Goal: Check status: Check status

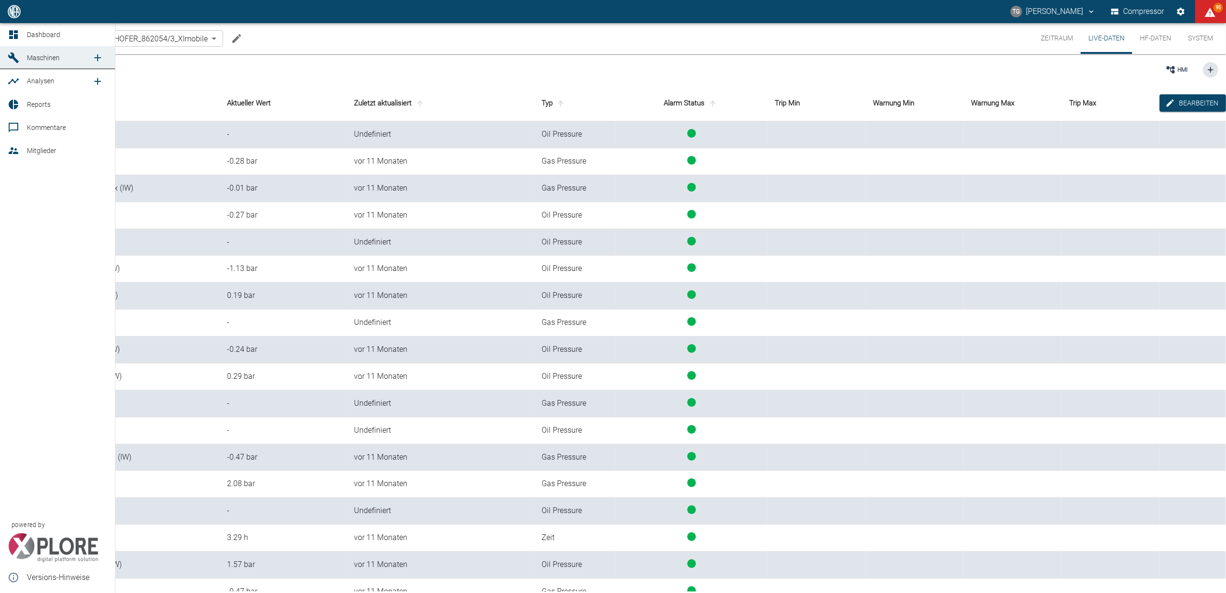
scroll to position [125, 0]
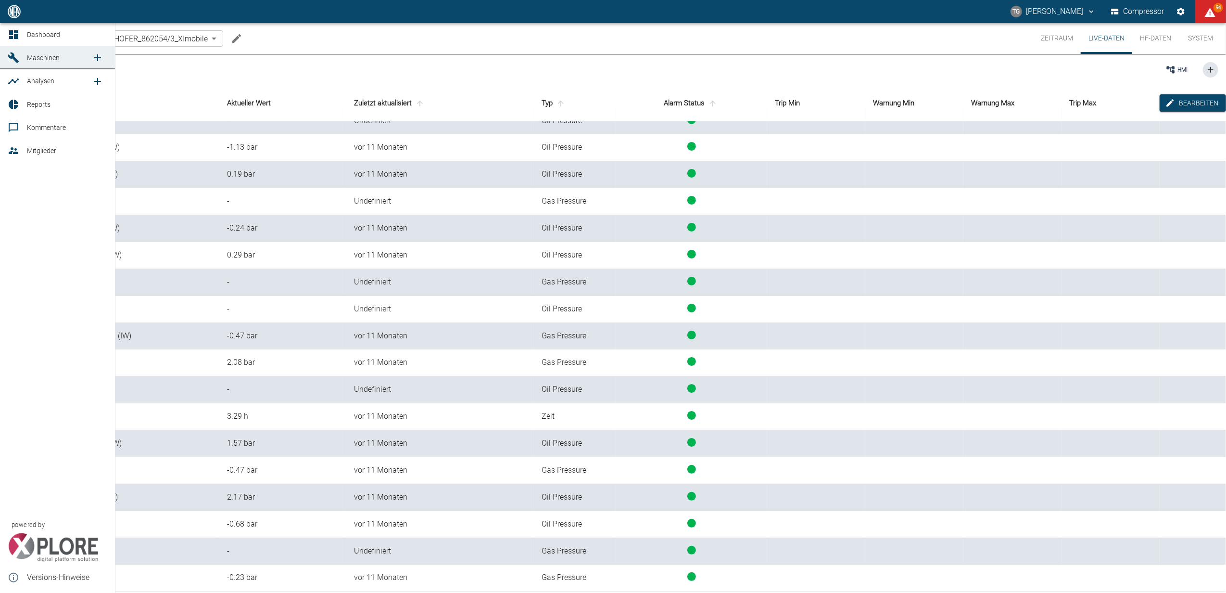
click at [6, 36] on link "Dashboard" at bounding box center [57, 34] width 115 height 23
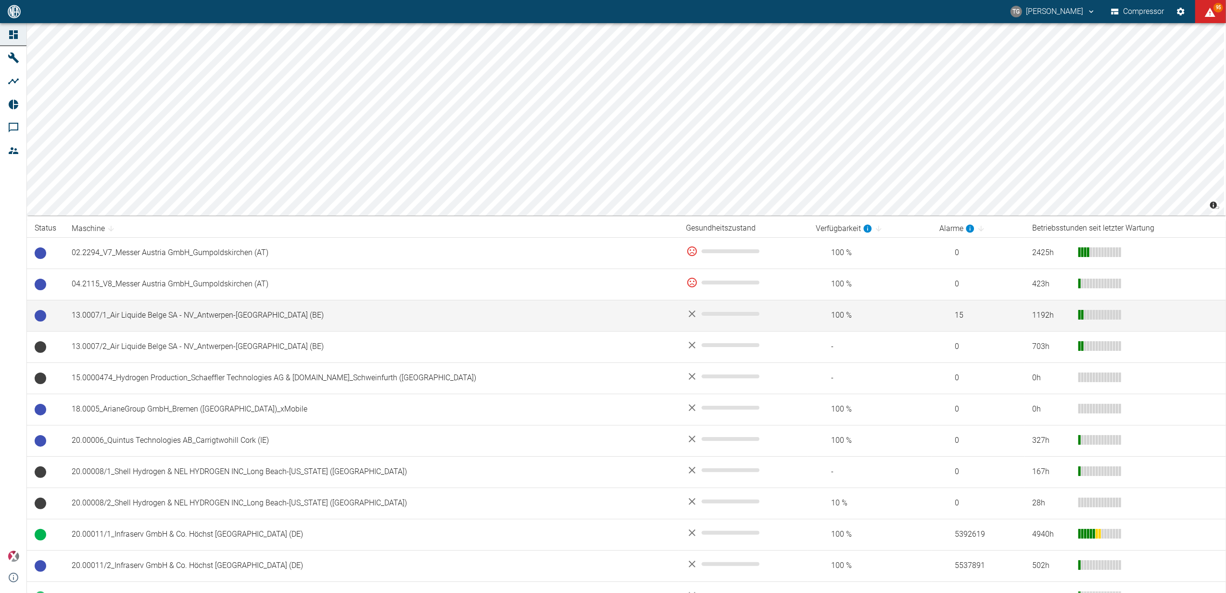
click at [102, 316] on td "13.0007/1_Air Liquide Belge SA - NV_Antwerpen-[GEOGRAPHIC_DATA] (BE)" at bounding box center [371, 315] width 615 height 31
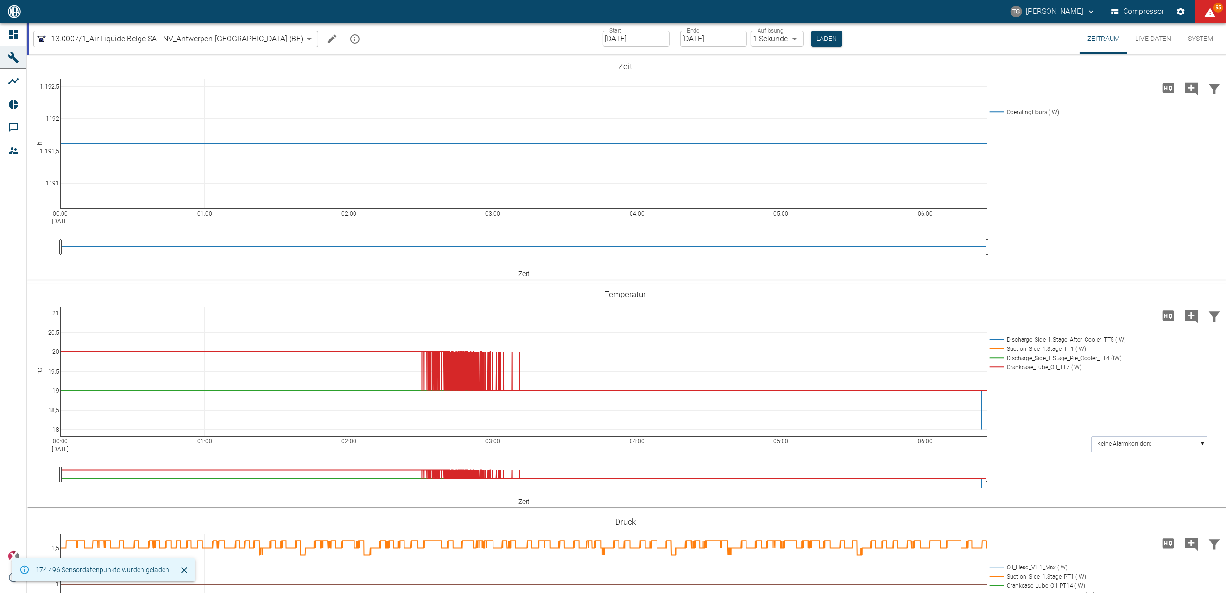
click at [603, 41] on input "[DATE]" at bounding box center [636, 39] width 67 height 16
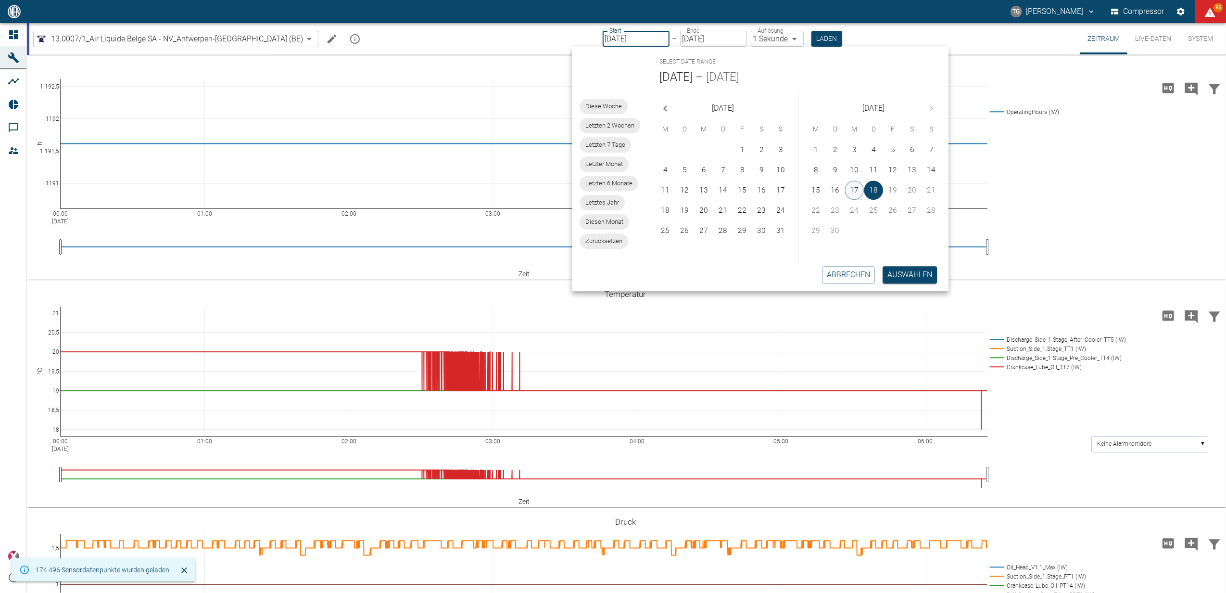
click at [857, 187] on button "17" at bounding box center [854, 189] width 19 height 19
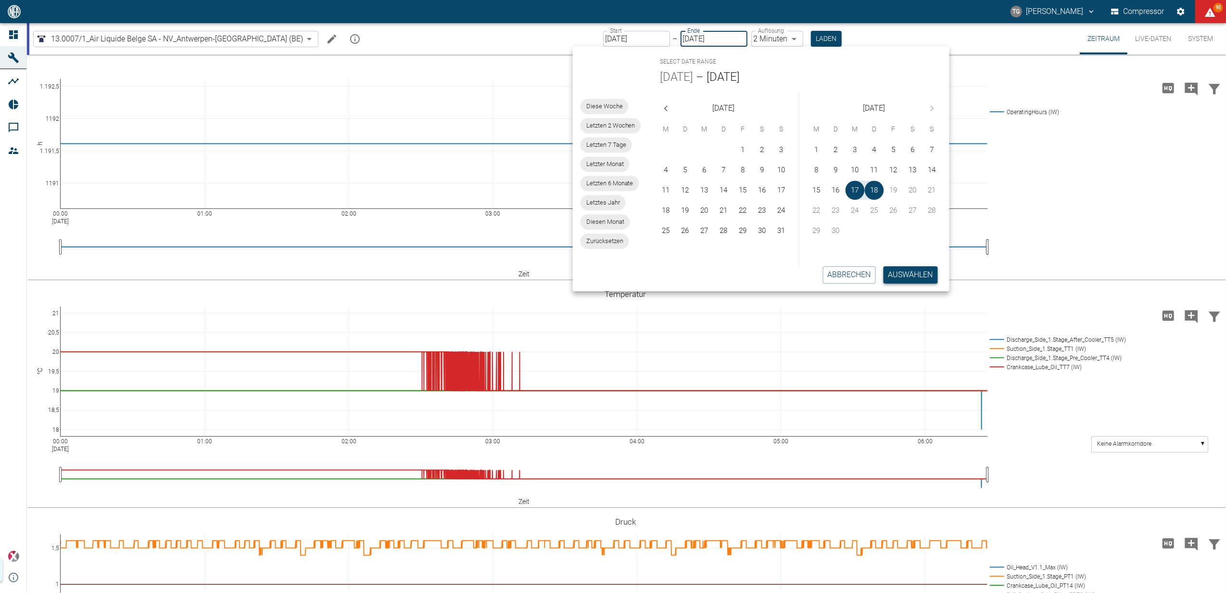
type input "[DATE]"
type input "2min"
click at [899, 274] on button "Auswählen" at bounding box center [911, 274] width 54 height 17
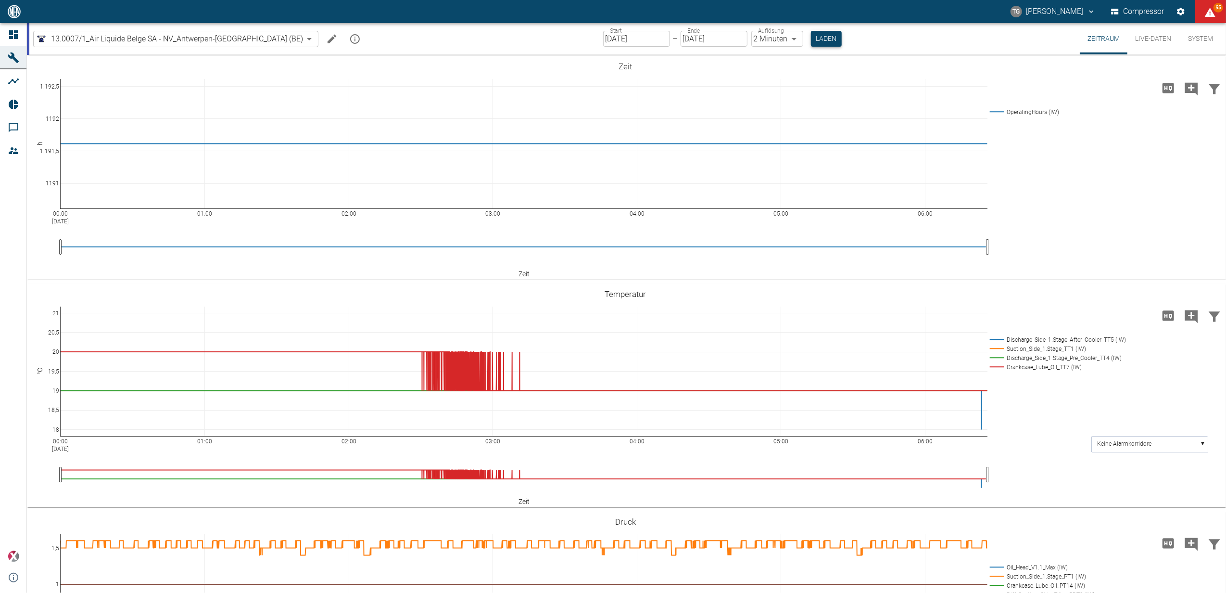
click at [811, 39] on button "Laden" at bounding box center [826, 39] width 31 height 16
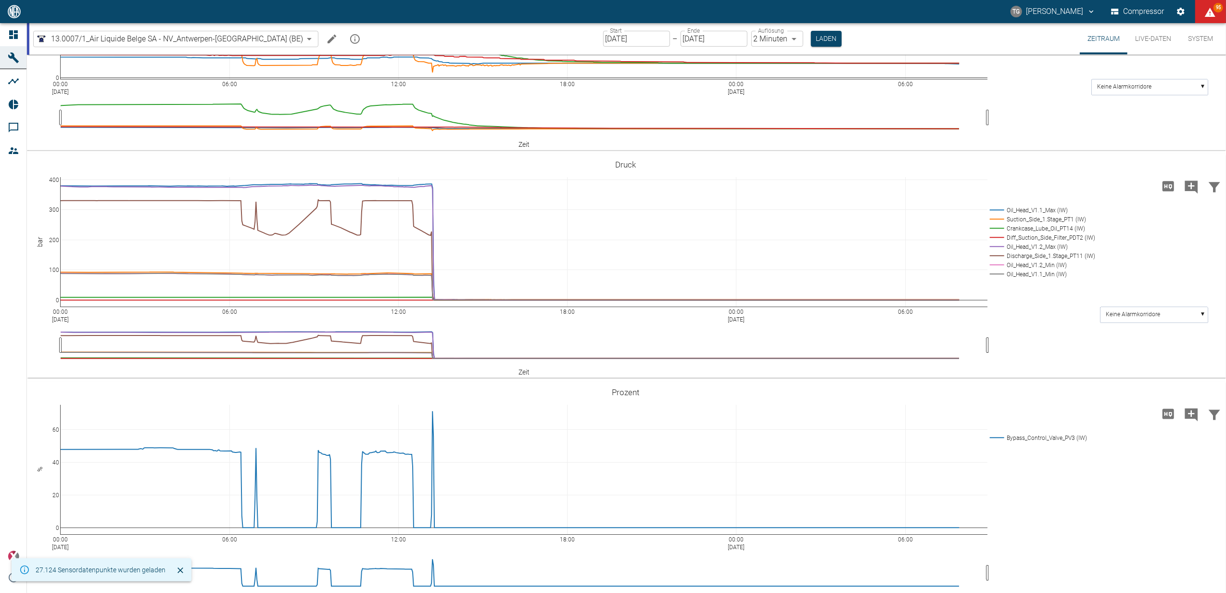
scroll to position [372, 0]
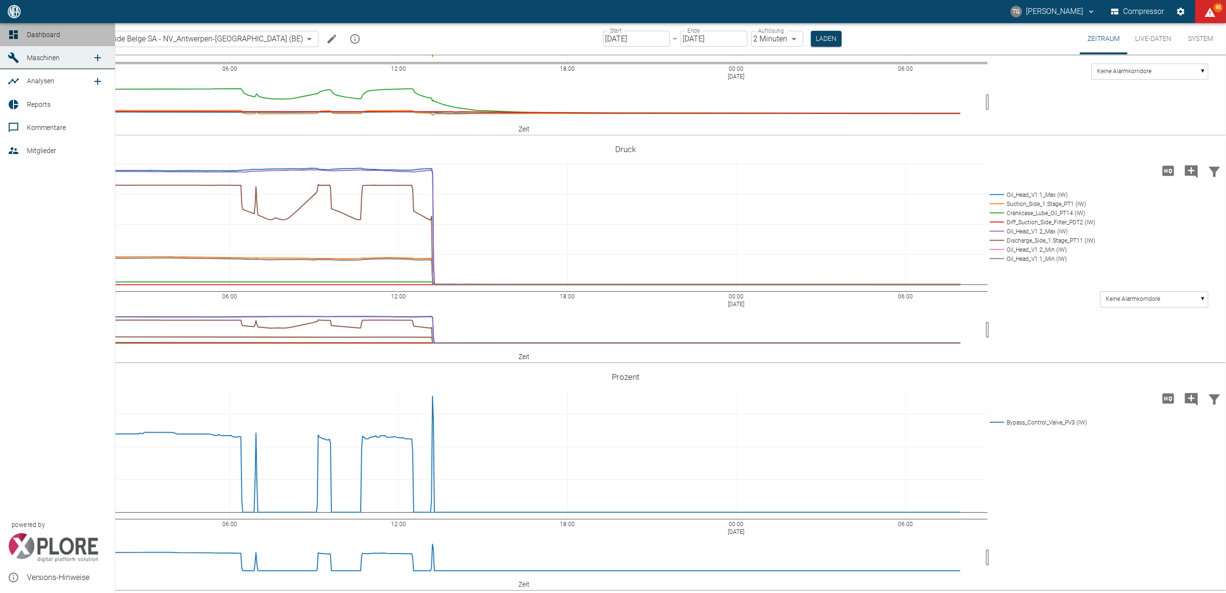
click at [9, 29] on icon at bounding box center [14, 35] width 12 height 12
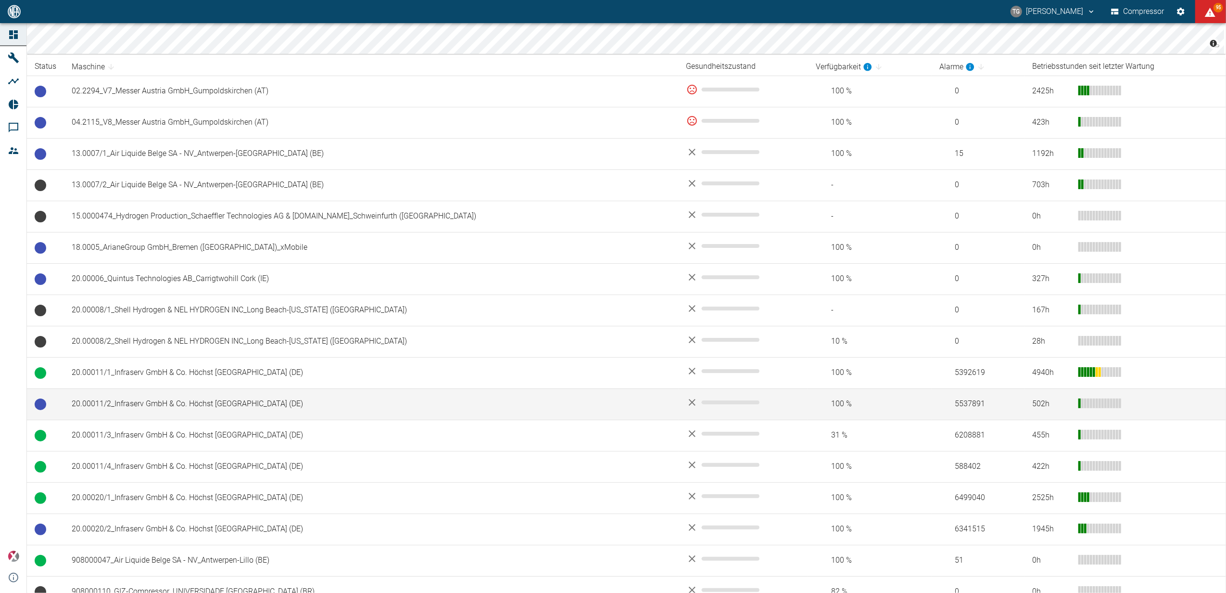
scroll to position [192, 0]
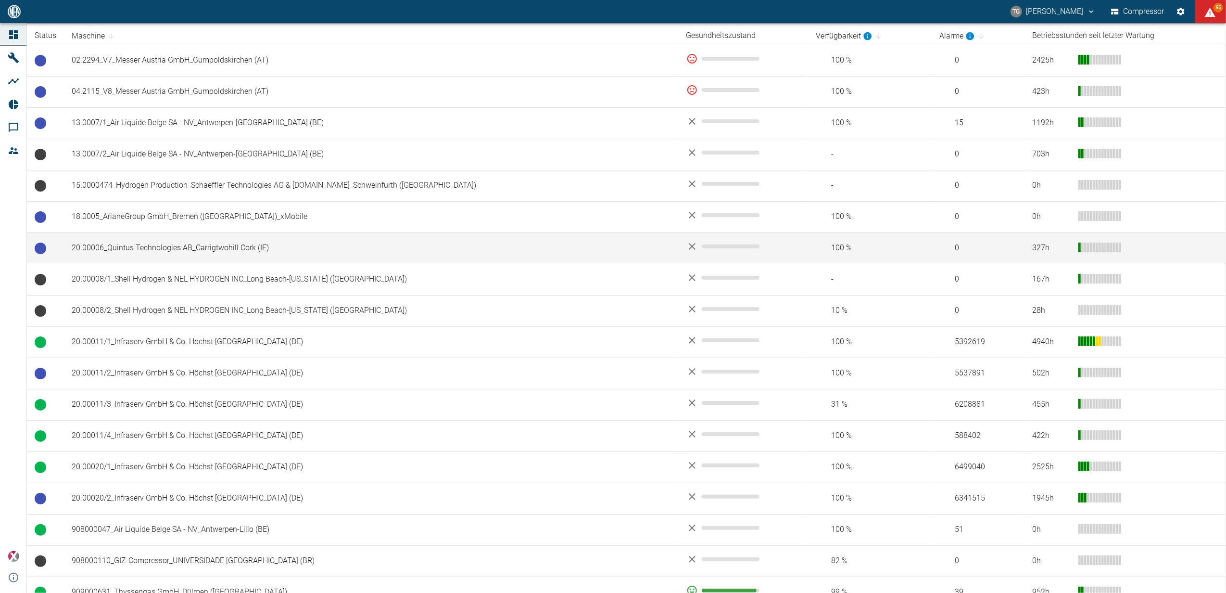
click at [158, 248] on td "20.00006_Quintus Technologies AB_Carrigtwohill Cork (IE)" at bounding box center [371, 247] width 615 height 31
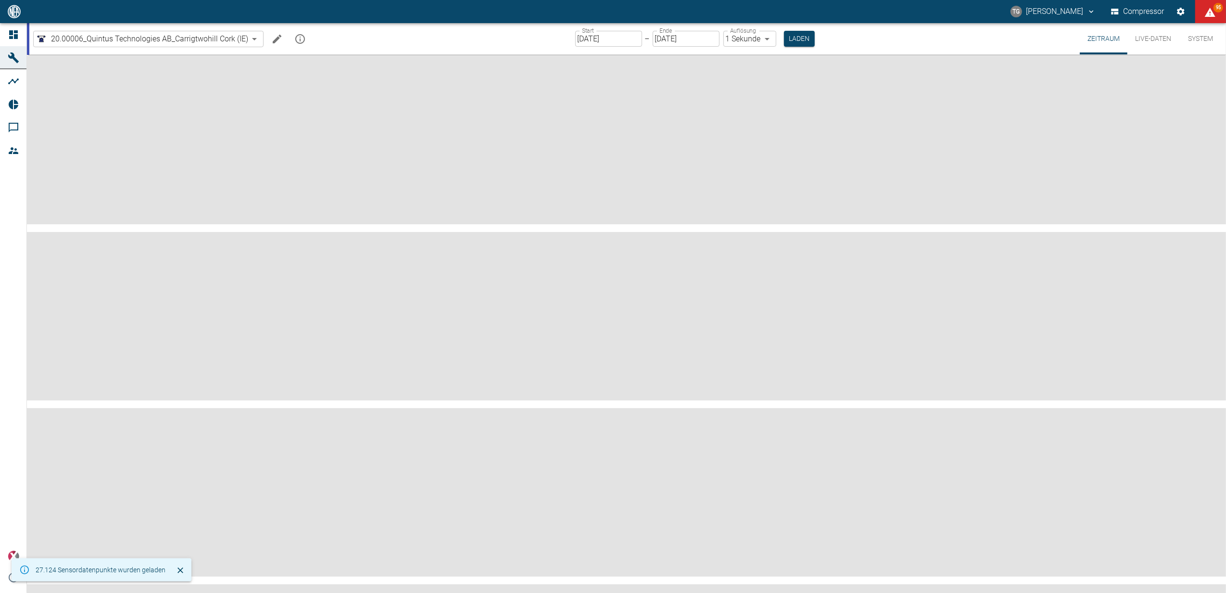
click at [612, 40] on input "[DATE]" at bounding box center [608, 39] width 67 height 16
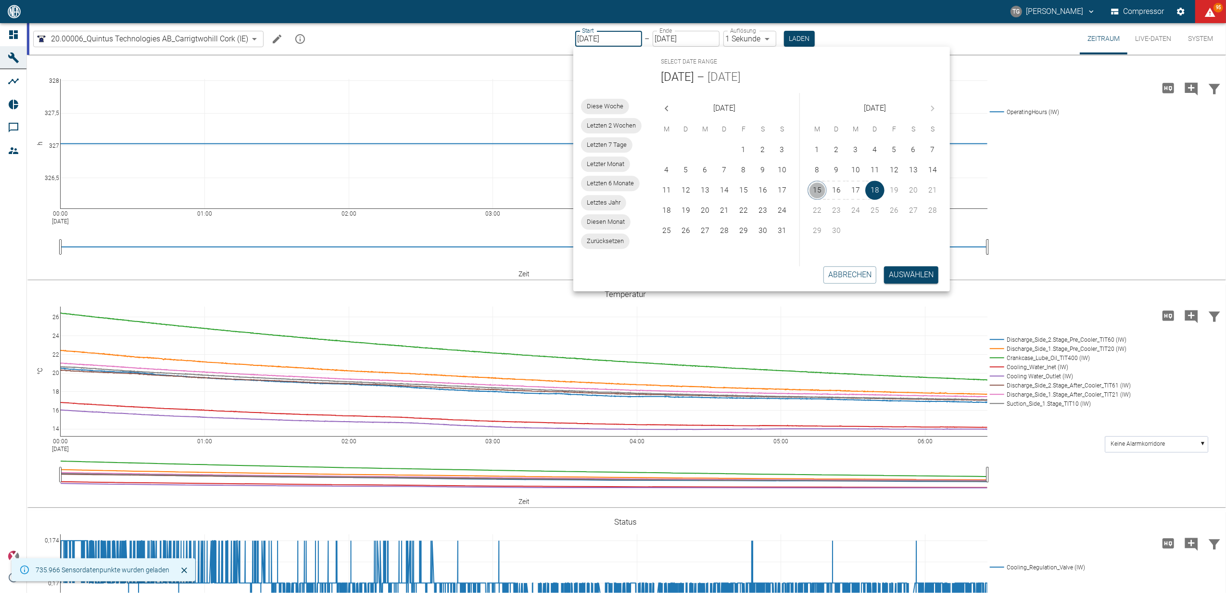
click at [816, 189] on button "15" at bounding box center [817, 189] width 19 height 19
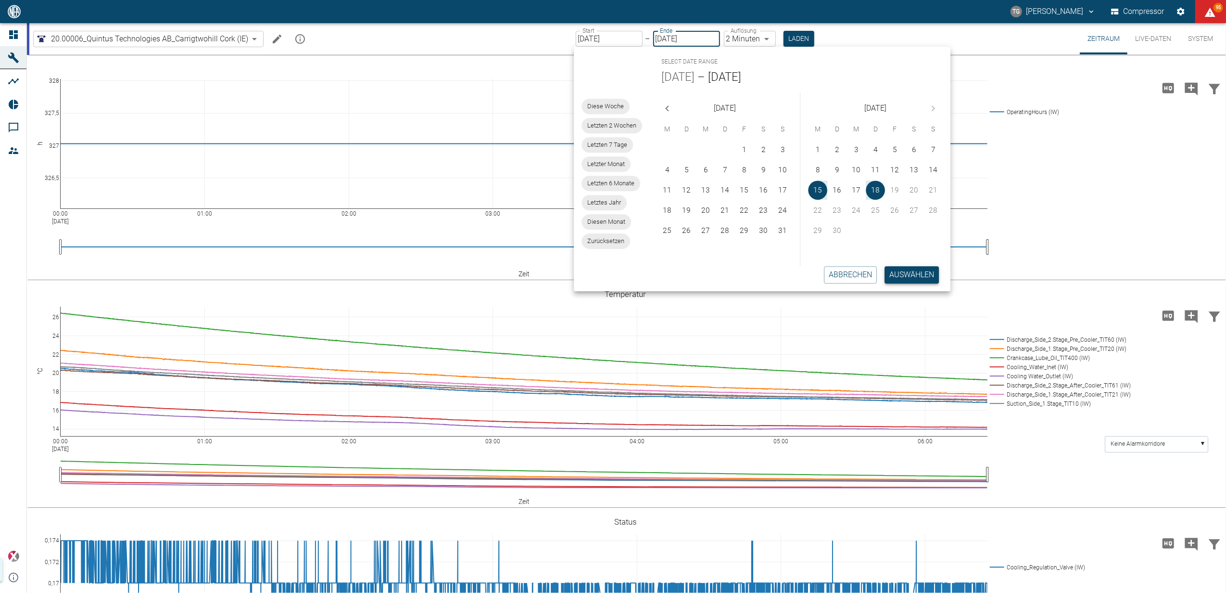
type input "[DATE]"
type input "2min"
click at [900, 276] on button "Auswählen" at bounding box center [912, 274] width 54 height 17
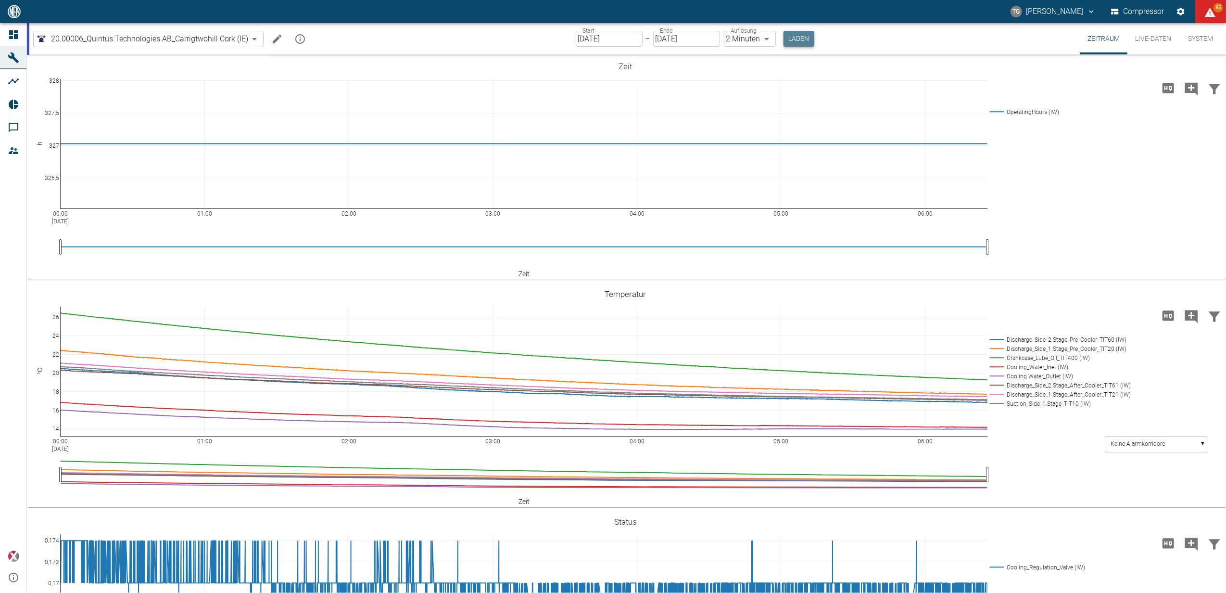
click at [795, 39] on button "Laden" at bounding box center [799, 39] width 31 height 16
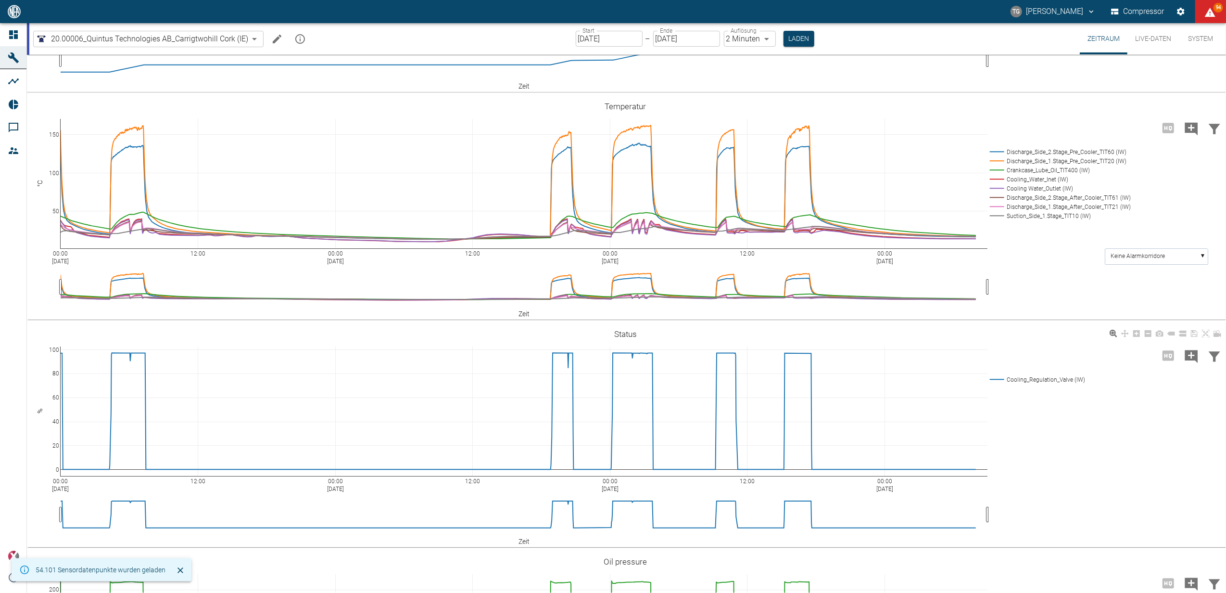
scroll to position [192, 0]
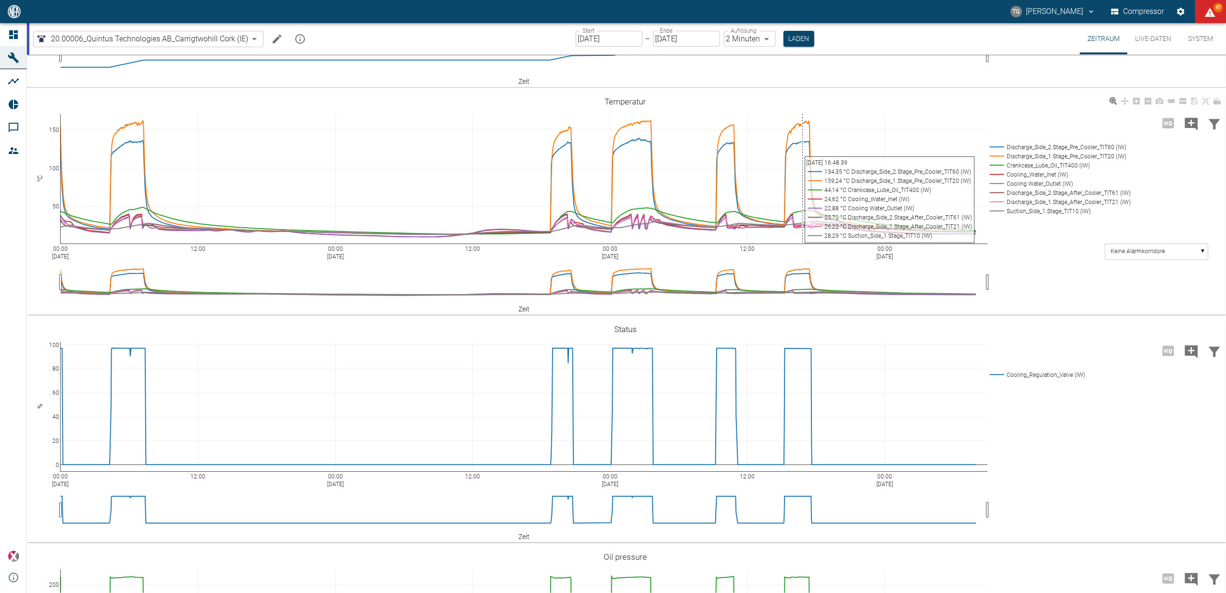
drag, startPoint x: 801, startPoint y: 114, endPoint x: 803, endPoint y: 139, distance: 25.6
click at [803, 139] on div "00:00 [DATE] 12:00 00:00 [DATE] 12:00 00:00 [DATE] 12:00 00:00 [DATE] 50 100 15…" at bounding box center [625, 203] width 1197 height 216
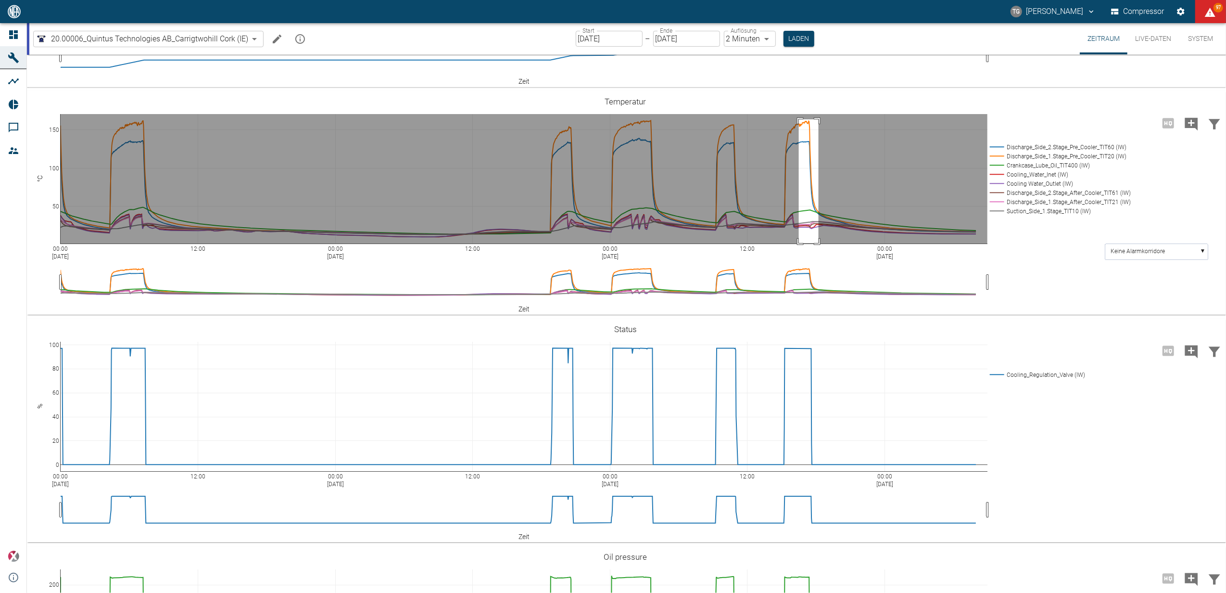
drag, startPoint x: 799, startPoint y: 119, endPoint x: 819, endPoint y: 243, distance: 125.2
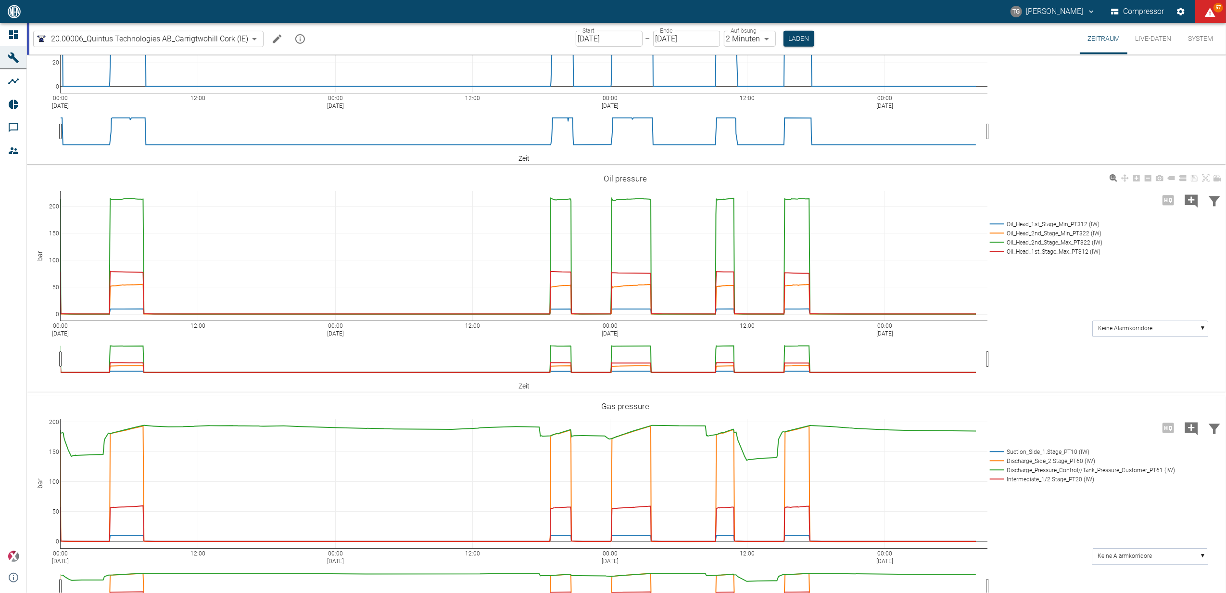
scroll to position [600, 0]
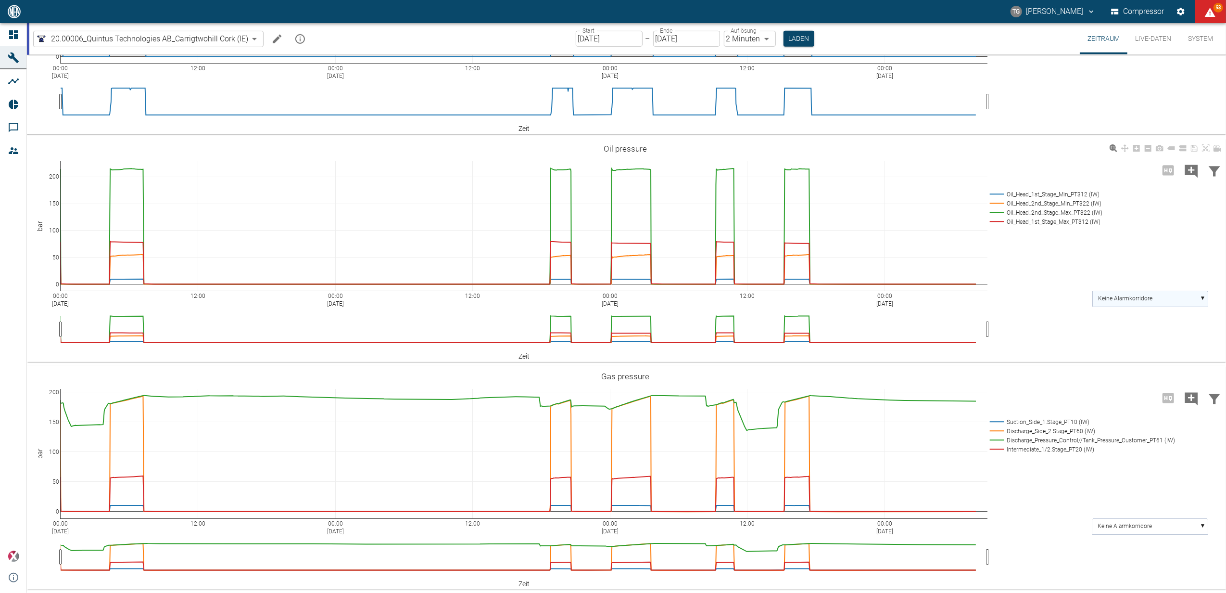
click at [1115, 298] on text "Keine Alarmkorridore" at bounding box center [1126, 298] width 54 height 7
click at [1113, 334] on text "Oil_Head_2nd_Stage_Max_PT322 (IW)" at bounding box center [1147, 333] width 96 height 7
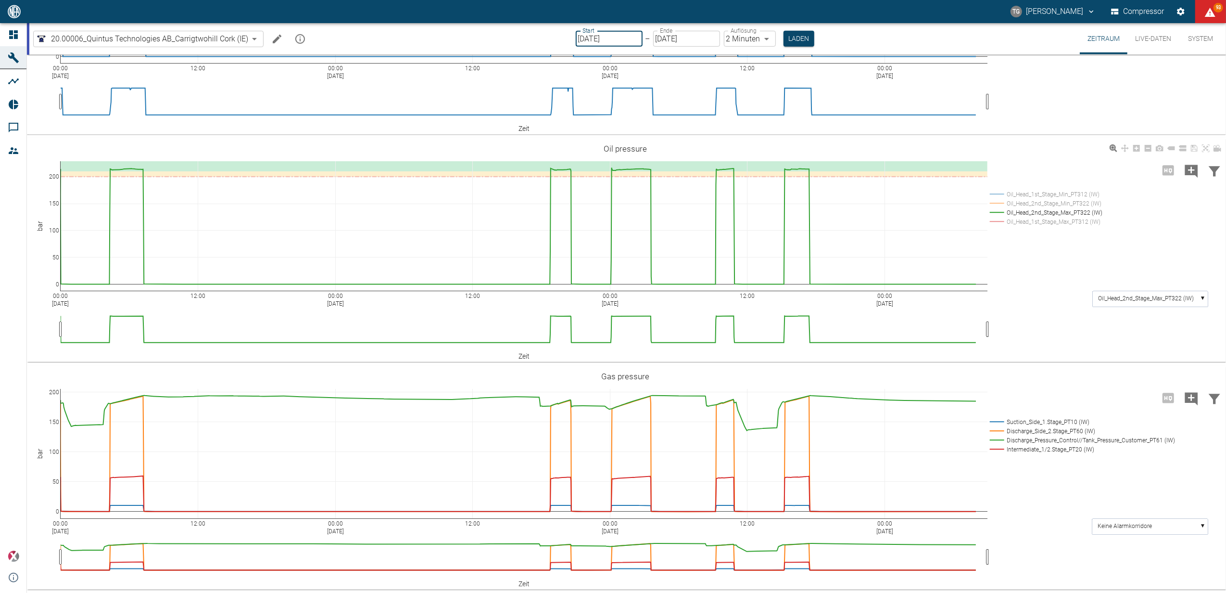
click at [607, 41] on input "[DATE]" at bounding box center [609, 39] width 67 height 16
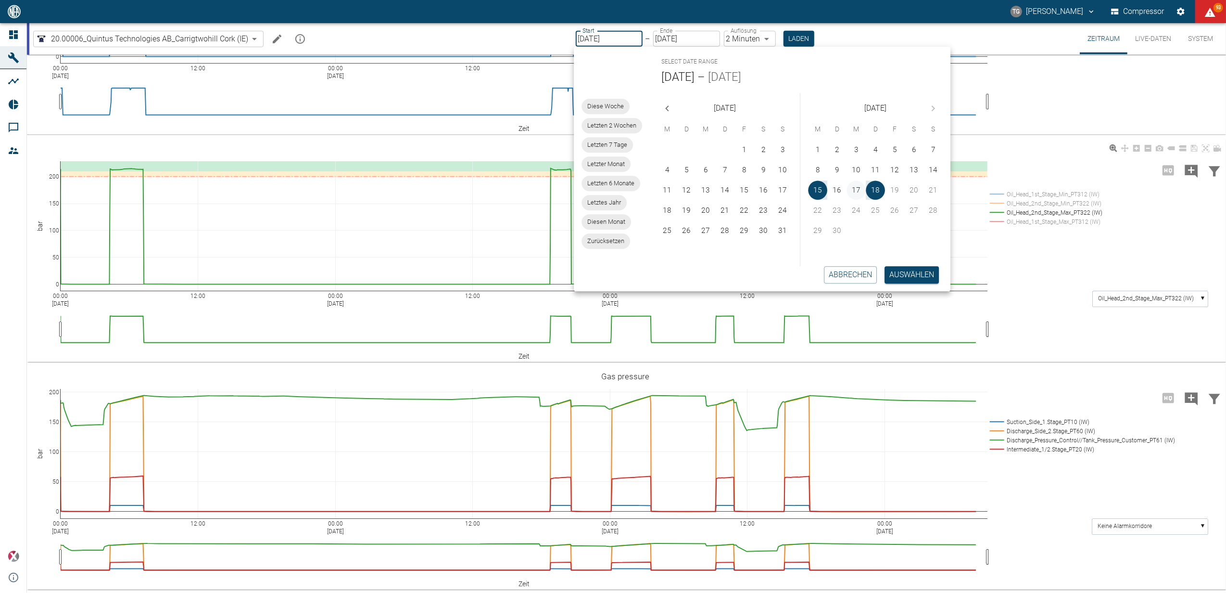
click at [855, 192] on button "17" at bounding box center [856, 189] width 19 height 19
type input "[DATE]"
click at [855, 192] on button "17" at bounding box center [856, 189] width 19 height 19
type input "[DATE]"
type input "1sec"
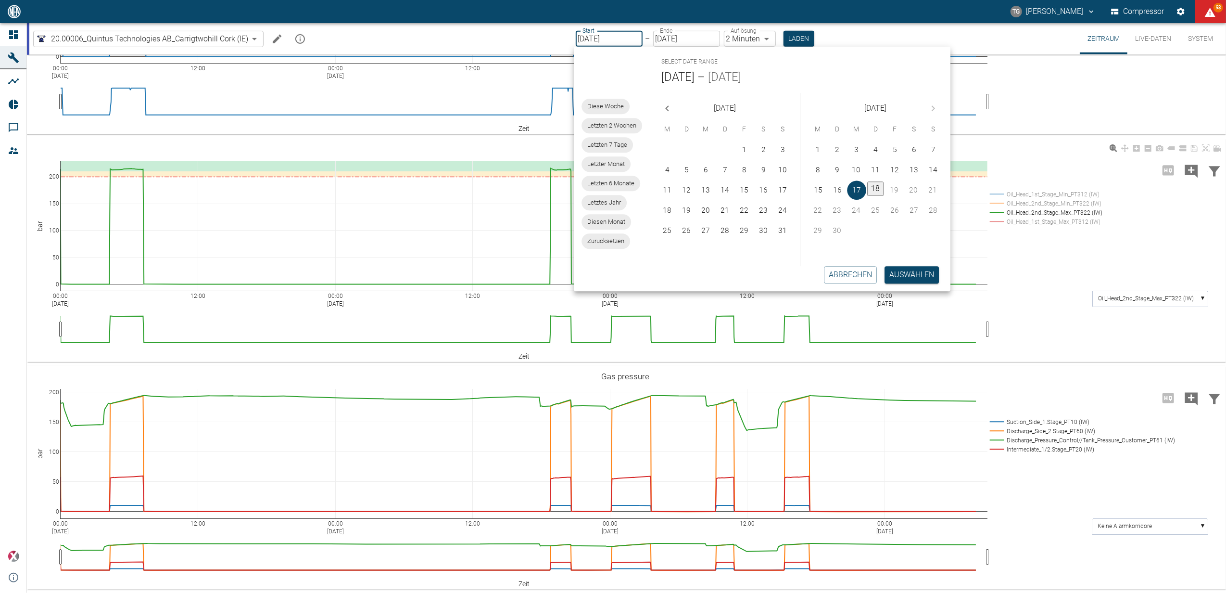
click at [743, 41] on body "[PERSON_NAME] Compressor 93 Dashboard Maschinen Analysen Reports Kommentare Mit…" at bounding box center [613, 296] width 1226 height 593
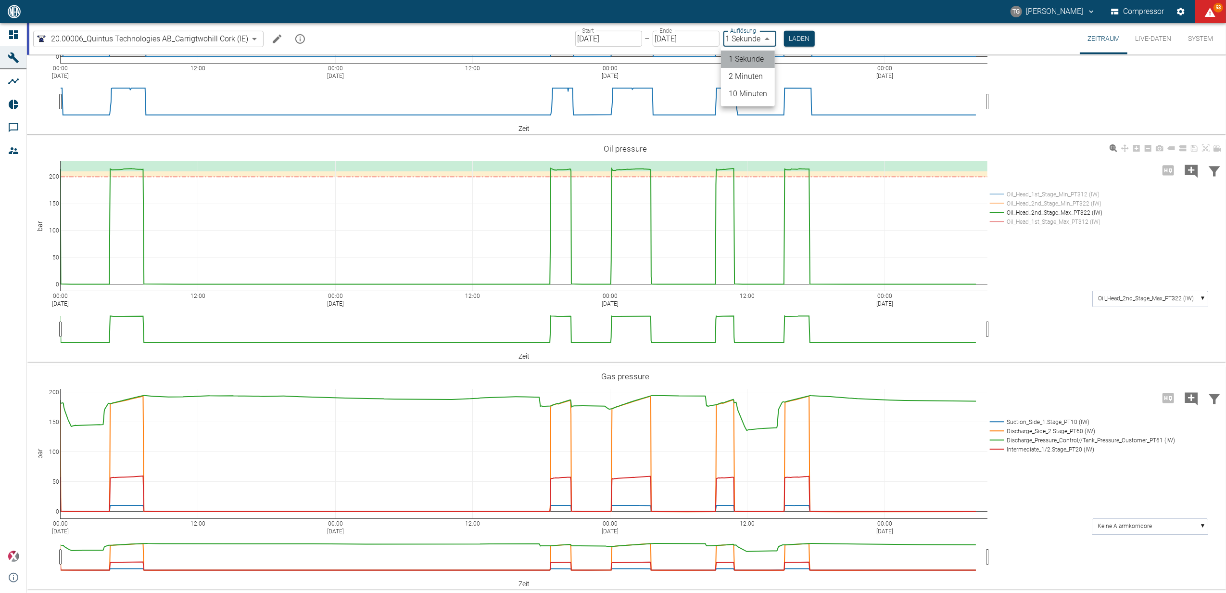
click at [749, 55] on li "1 Sekunde" at bounding box center [748, 59] width 54 height 17
click at [805, 38] on button "Laden" at bounding box center [799, 39] width 31 height 16
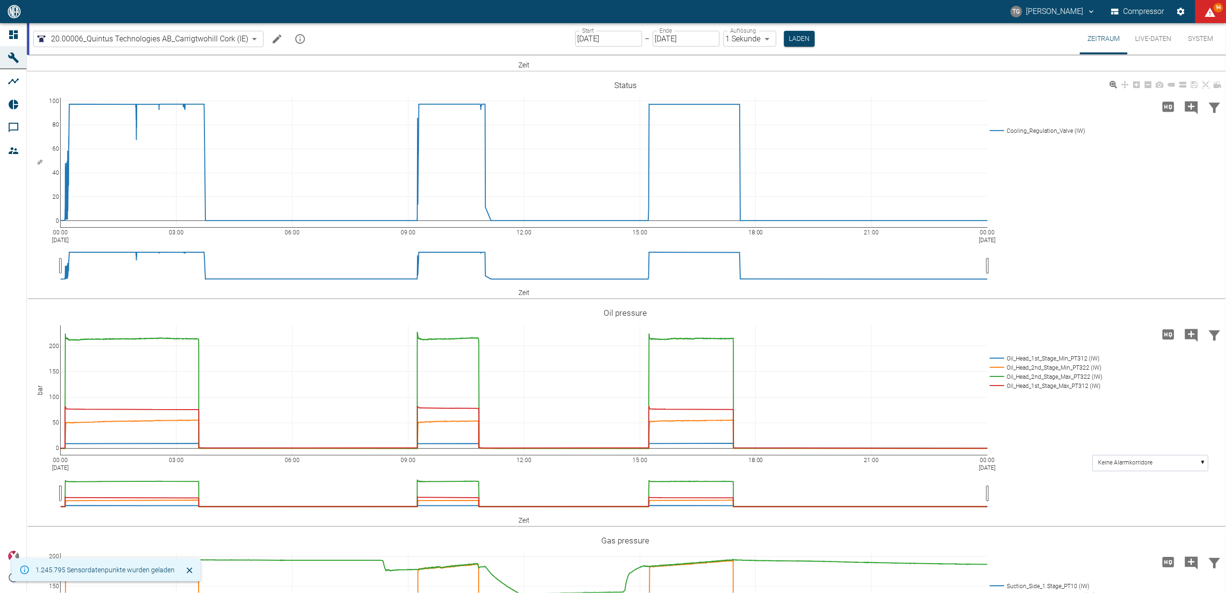
scroll to position [513, 0]
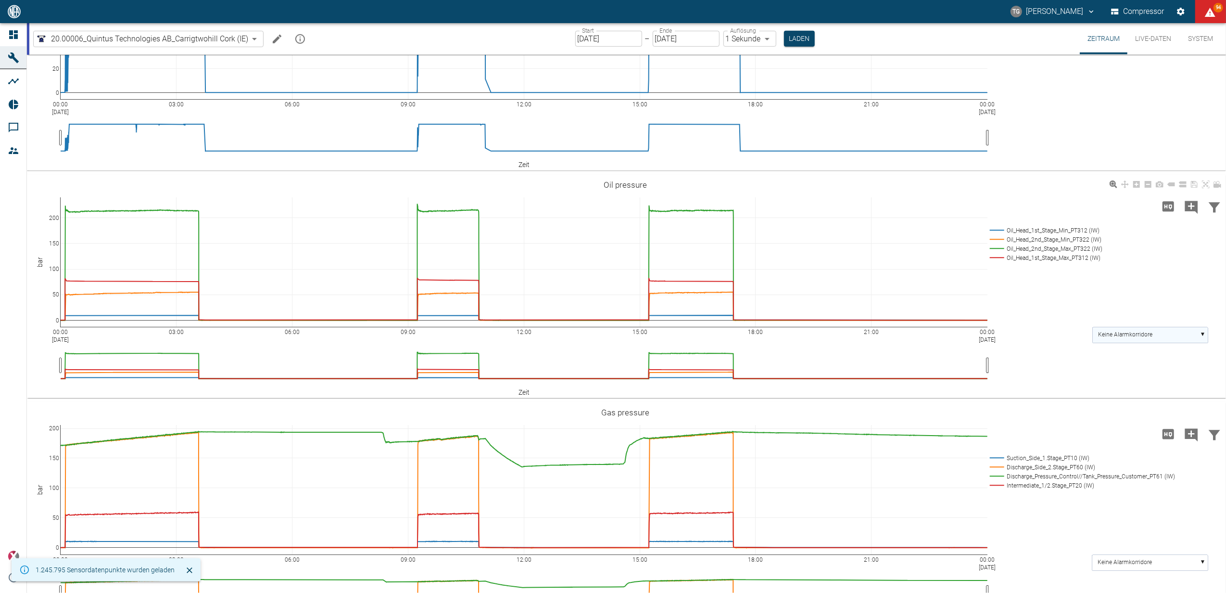
click at [1130, 338] on text "Keine Alarmkorridore" at bounding box center [1126, 334] width 54 height 7
click at [1115, 373] on text "Oil_Head_2nd_Stage_Max_PT322 (IW)" at bounding box center [1147, 370] width 96 height 7
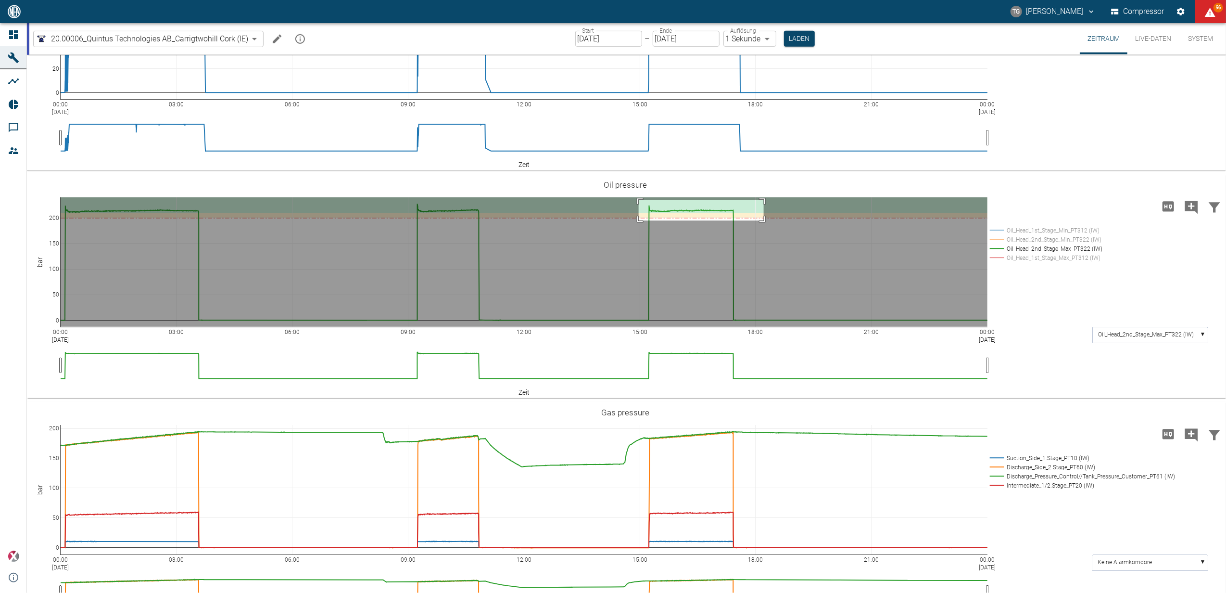
drag, startPoint x: 639, startPoint y: 251, endPoint x: 764, endPoint y: 271, distance: 126.8
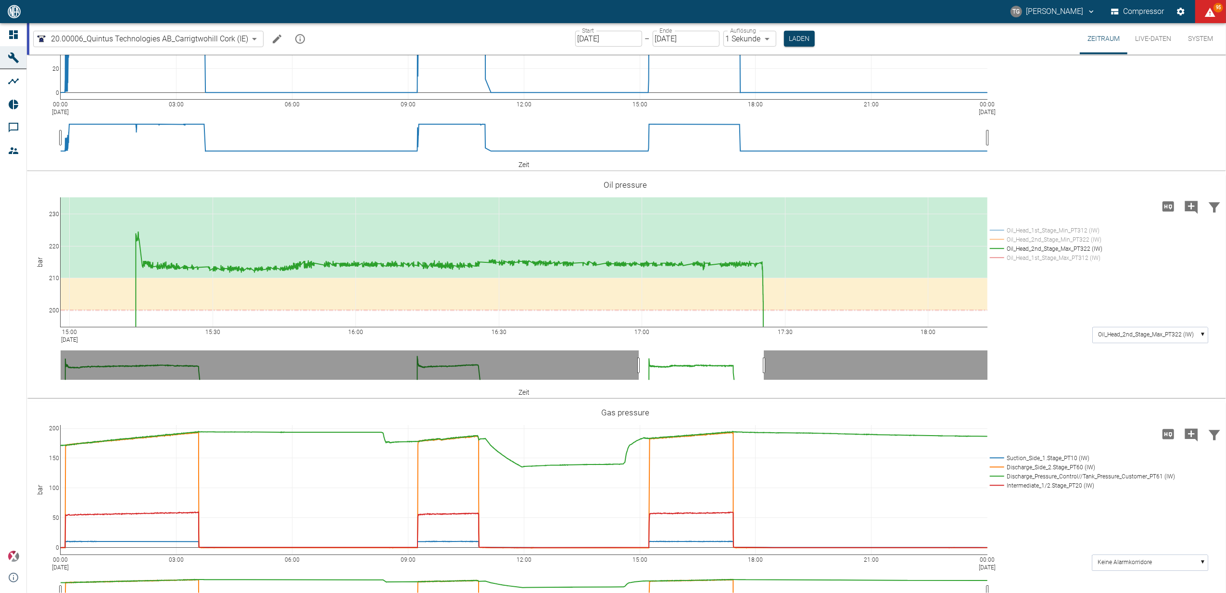
click at [1153, 39] on button "Live-Daten" at bounding box center [1153, 38] width 51 height 31
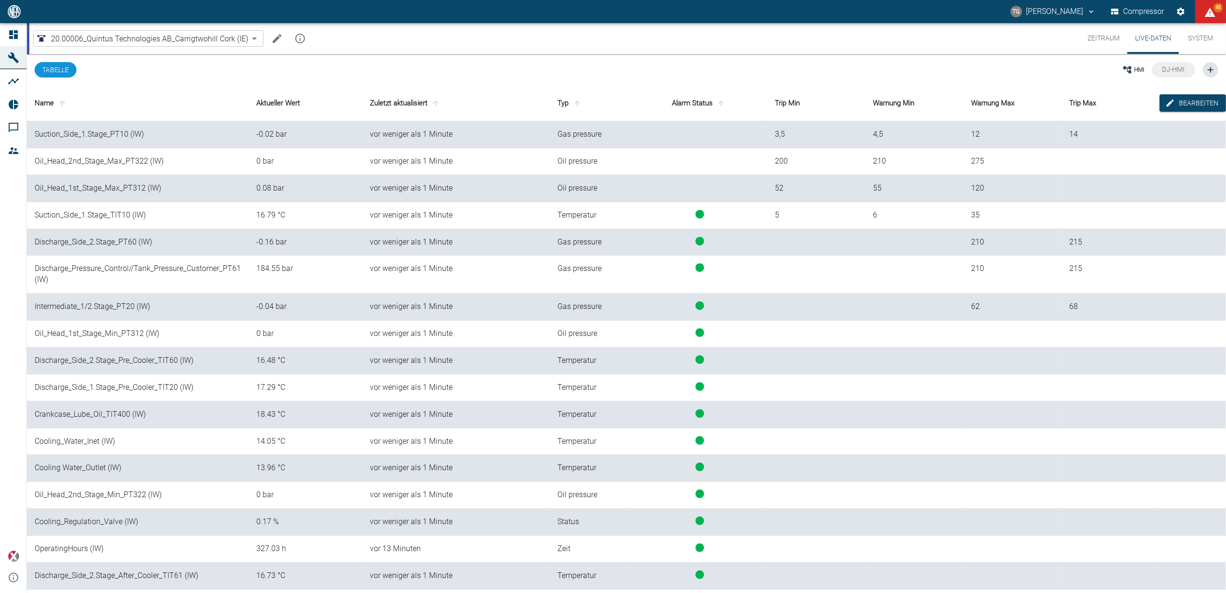
click at [1107, 35] on button "Zeitraum" at bounding box center [1104, 38] width 48 height 31
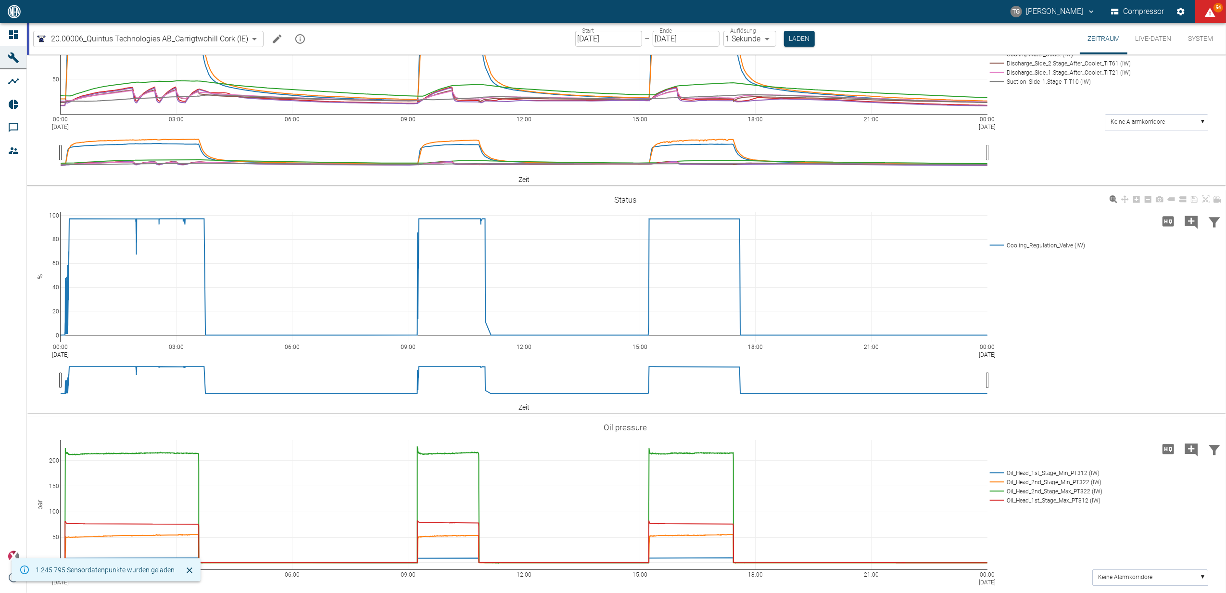
scroll to position [256, 0]
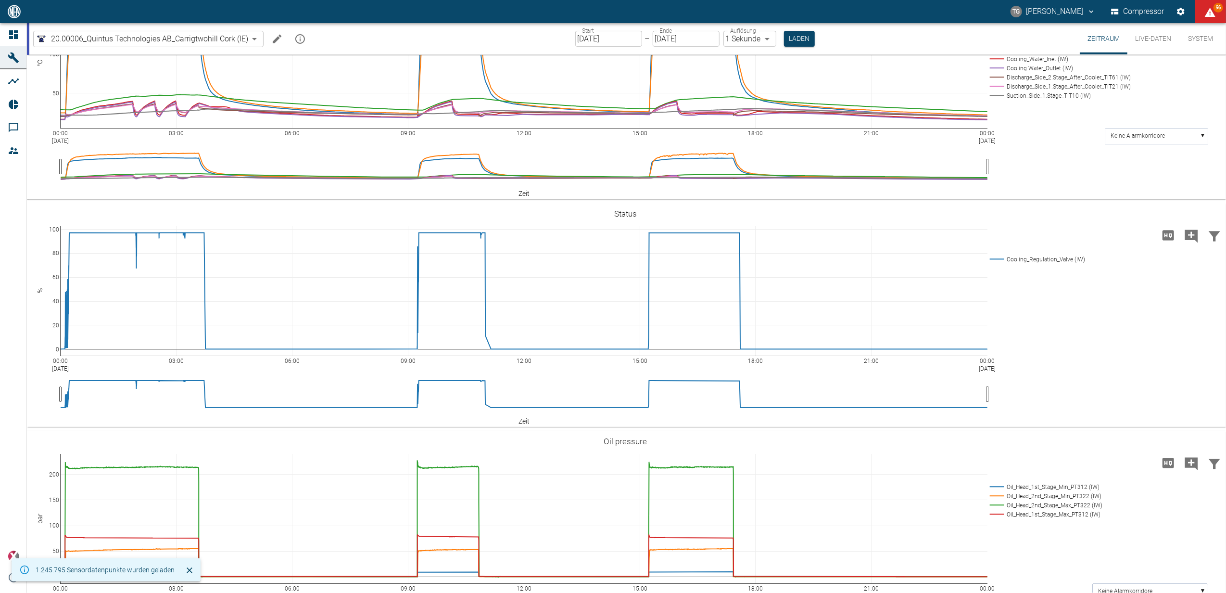
click at [918, 31] on div "20.00006_Quintus Technologies AB_Carrigtwohill Cork (IE) 0160344a-4fe4-4b33-b78…" at bounding box center [627, 38] width 1197 height 31
